Goal: Task Accomplishment & Management: Manage account settings

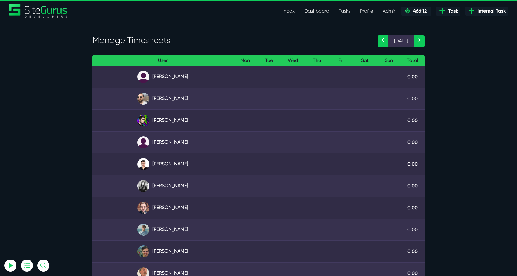
click at [383, 42] on link "‹" at bounding box center [383, 41] width 11 height 12
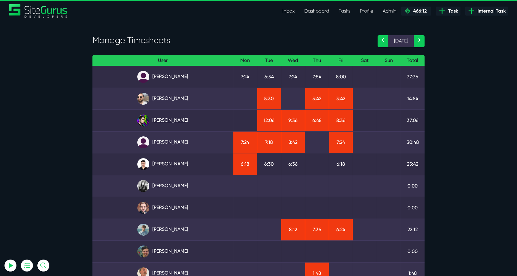
click at [175, 120] on link "[PERSON_NAME]" at bounding box center [162, 121] width 131 height 12
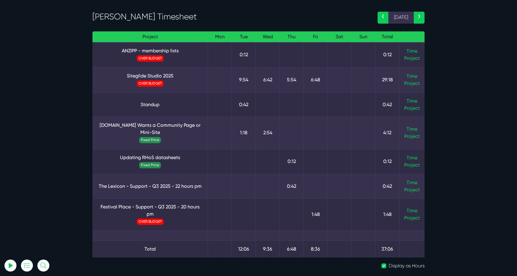
scroll to position [24, 0]
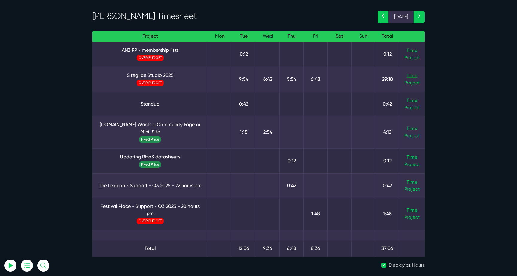
click at [414, 76] on link "Time" at bounding box center [412, 76] width 11 height 6
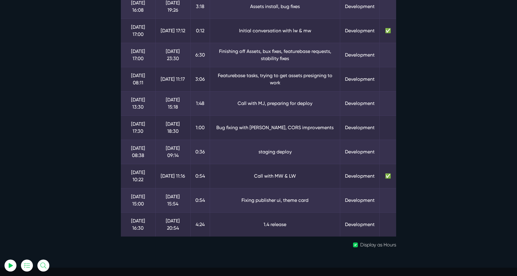
scroll to position [201, 0]
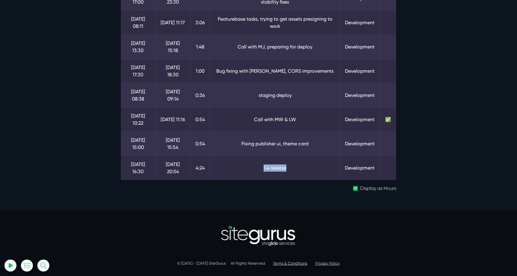
drag, startPoint x: 294, startPoint y: 166, endPoint x: 258, endPoint y: 166, distance: 36.2
click at [260, 166] on td "1.4 release" at bounding box center [275, 168] width 131 height 24
click at [258, 166] on td "1.4 release" at bounding box center [275, 168] width 131 height 24
drag, startPoint x: 236, startPoint y: 145, endPoint x: 323, endPoint y: 147, distance: 86.2
click at [323, 147] on td "Fixing publisher ui, theme card" at bounding box center [275, 144] width 131 height 24
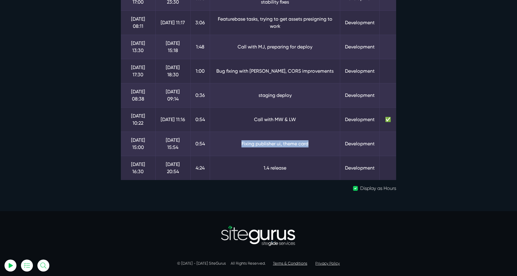
click at [323, 147] on td "Fixing publisher ui, theme card" at bounding box center [275, 144] width 131 height 24
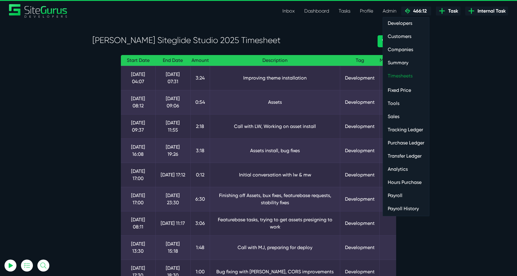
click at [392, 74] on link "Timesheets" at bounding box center [406, 76] width 46 height 12
